Goal: Find specific page/section: Find specific page/section

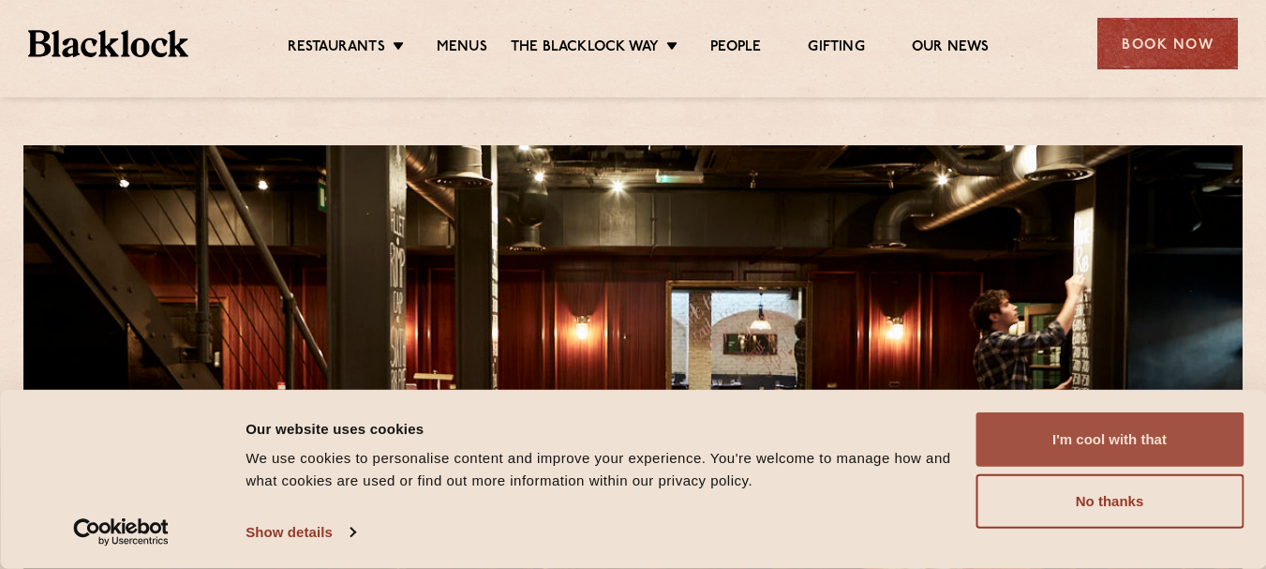
click at [1110, 434] on button "I'm cool with that" at bounding box center [1110, 439] width 268 height 54
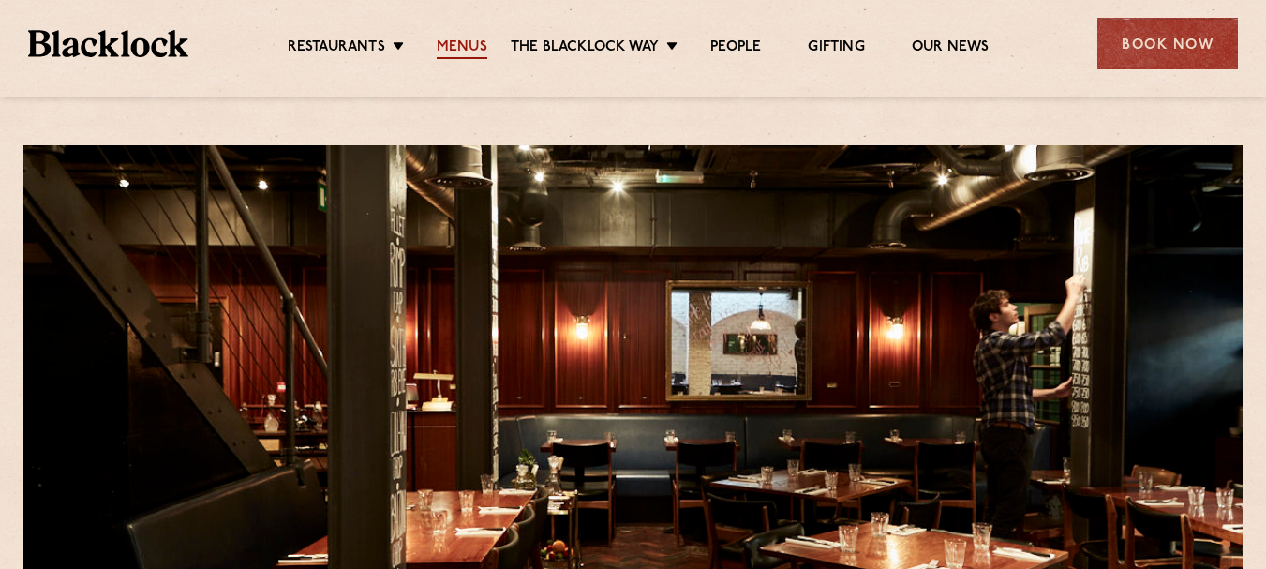
click at [447, 44] on link "Menus" at bounding box center [462, 48] width 51 height 21
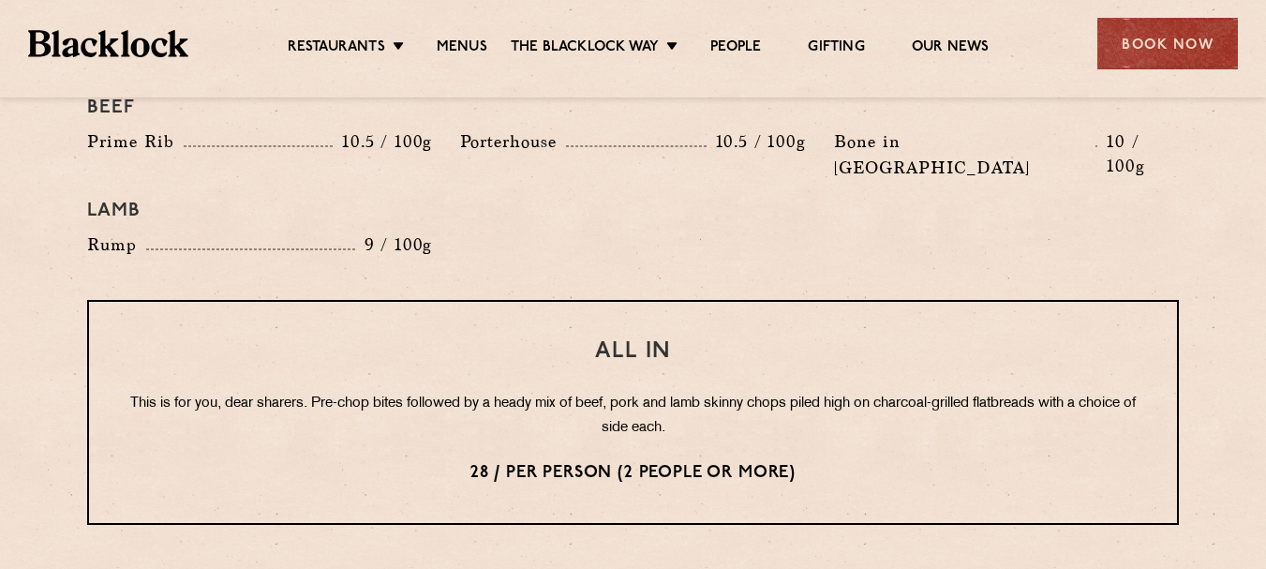
scroll to position [2214, 0]
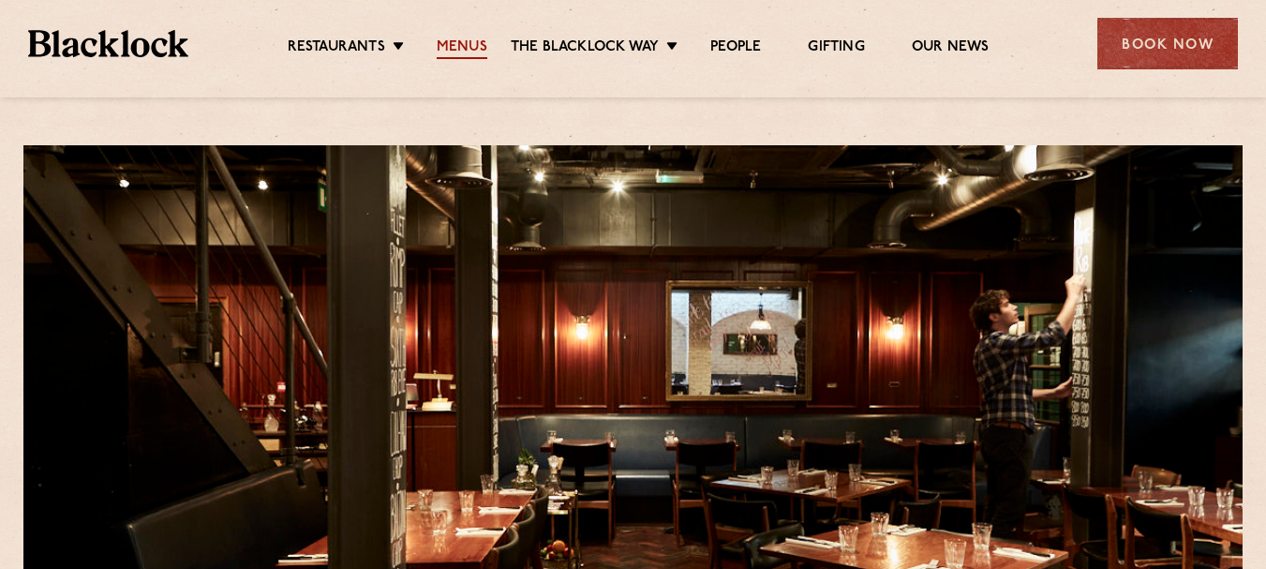
click at [473, 42] on link "Menus" at bounding box center [462, 48] width 51 height 21
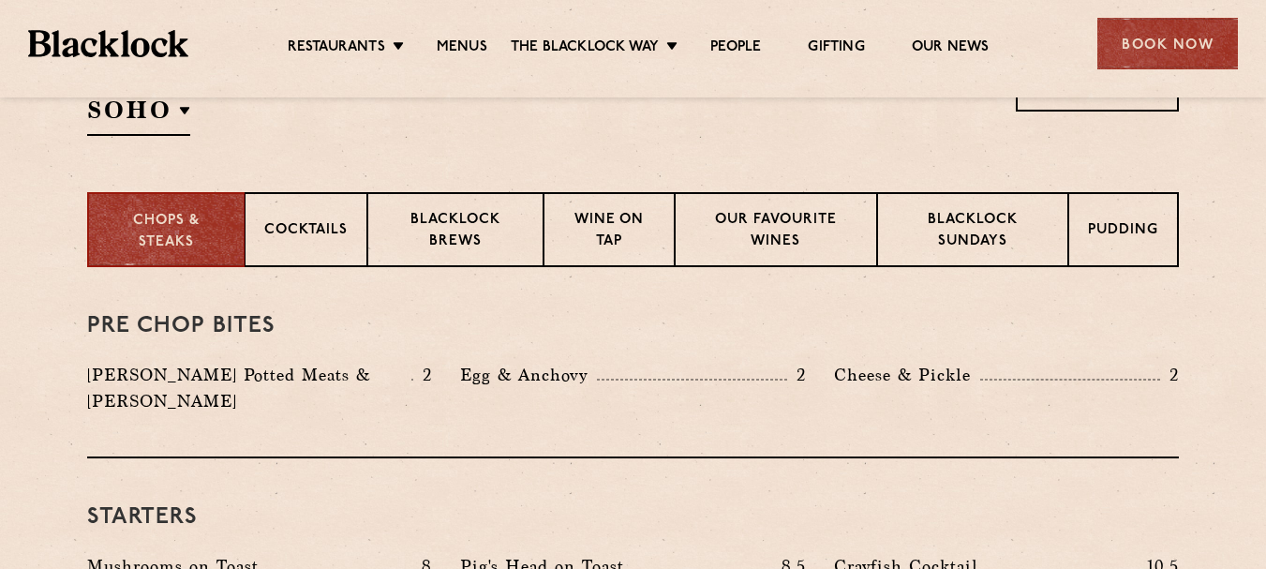
scroll to position [680, 0]
